Goal: Information Seeking & Learning: Check status

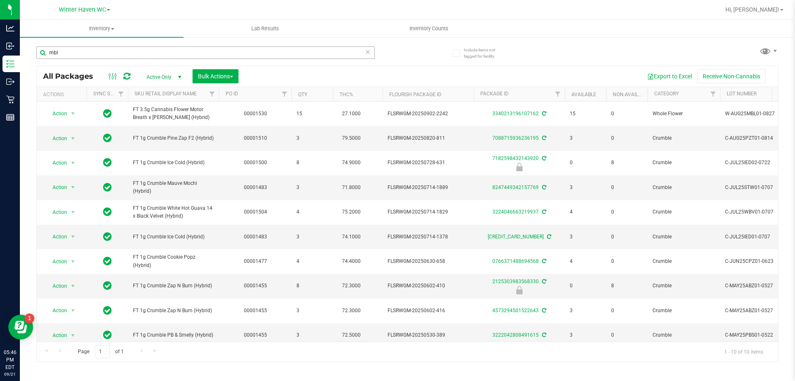
click at [77, 51] on input "mbl" at bounding box center [205, 52] width 338 height 12
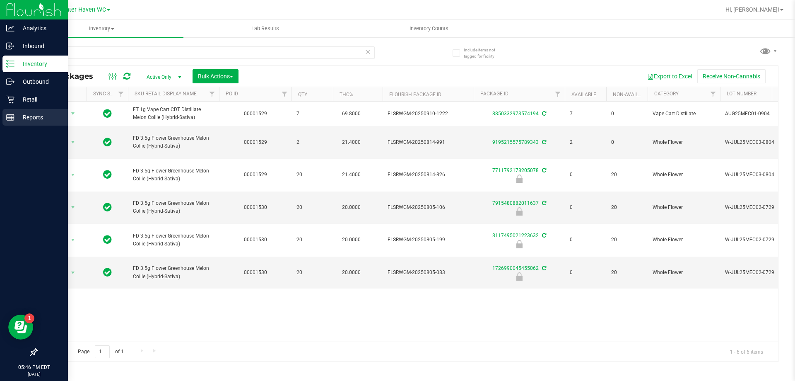
type input "mec"
click at [14, 119] on line at bounding box center [10, 119] width 7 height 0
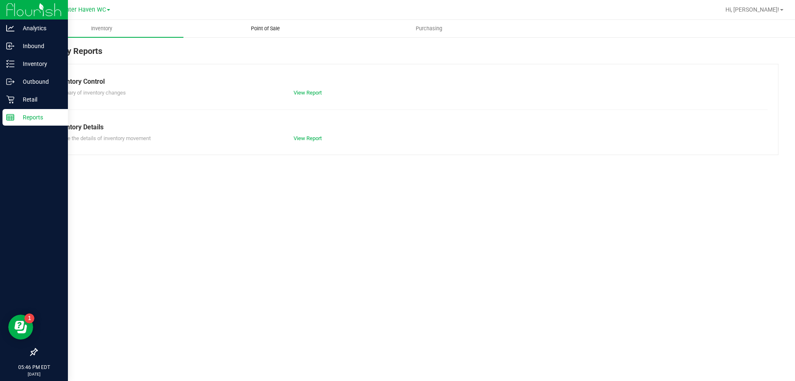
click at [271, 26] on span "Point of Sale" at bounding box center [265, 28] width 51 height 7
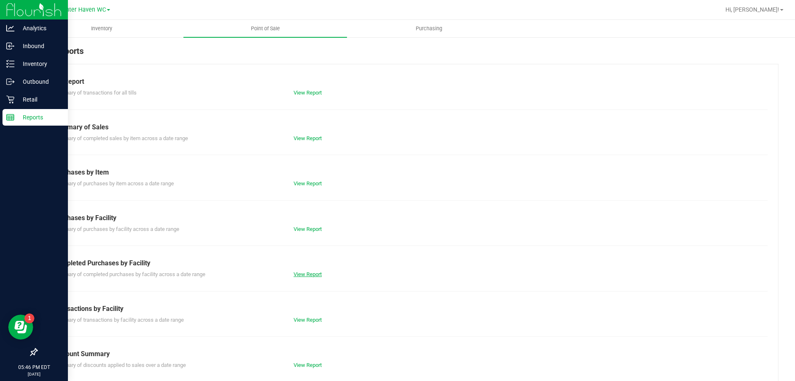
click at [294, 276] on link "View Report" at bounding box center [308, 274] width 28 height 6
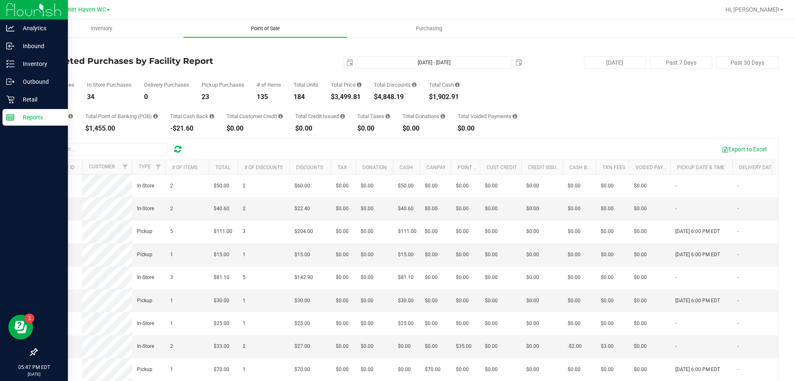
click at [263, 29] on span "Point of Sale" at bounding box center [265, 28] width 51 height 7
